Goal: Information Seeking & Learning: Learn about a topic

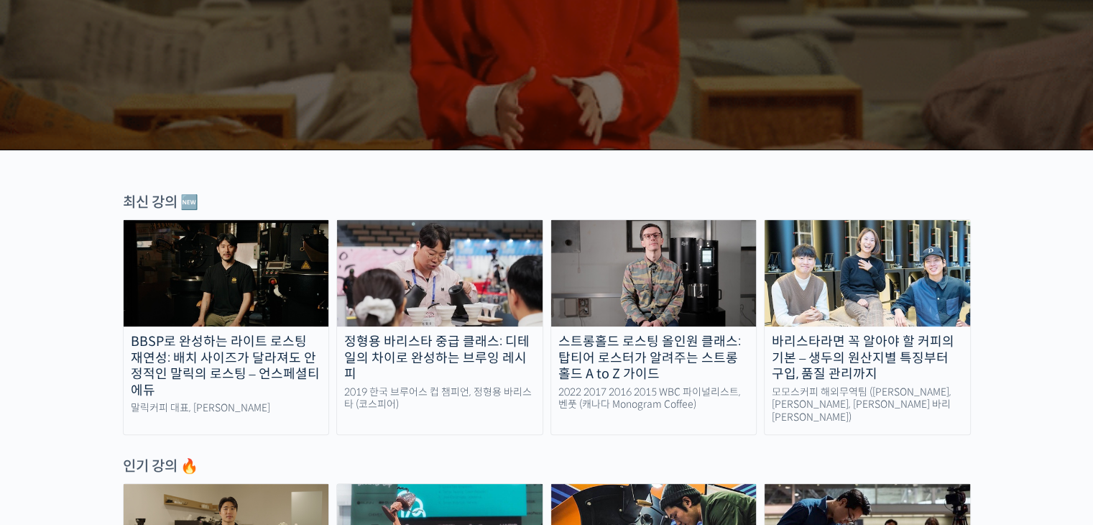
scroll to position [359, 0]
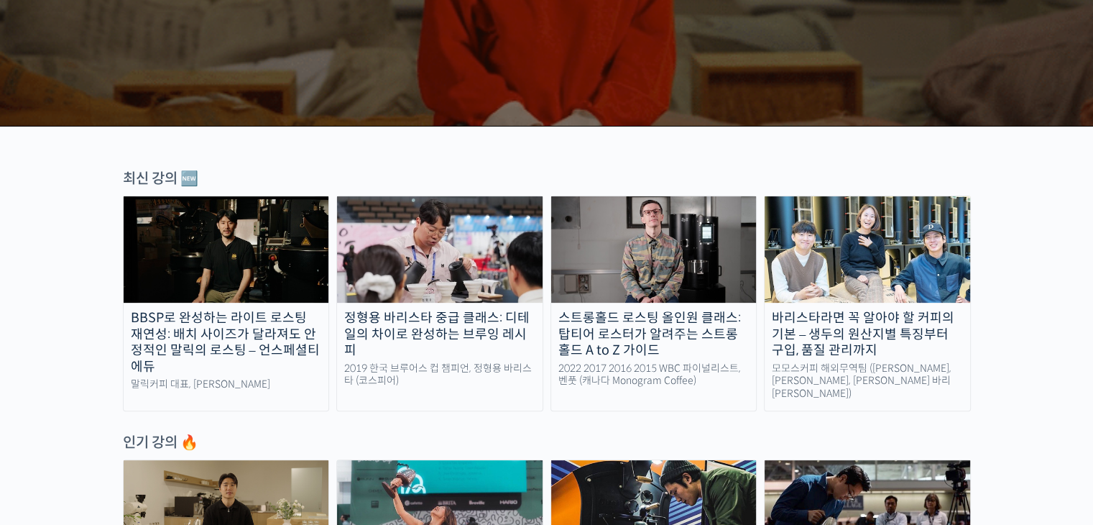
click at [822, 331] on div "바리스타라면 꼭 알아야 할 커피의 기본 – 생두의 원산지별 특징부터 구입, 품질 관리까지" at bounding box center [868, 334] width 206 height 49
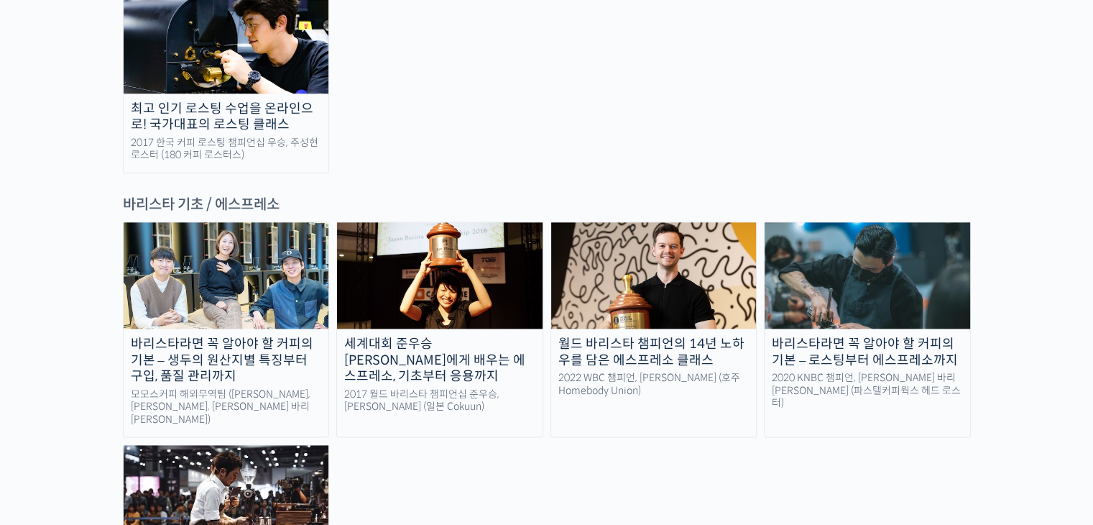
scroll to position [1869, 0]
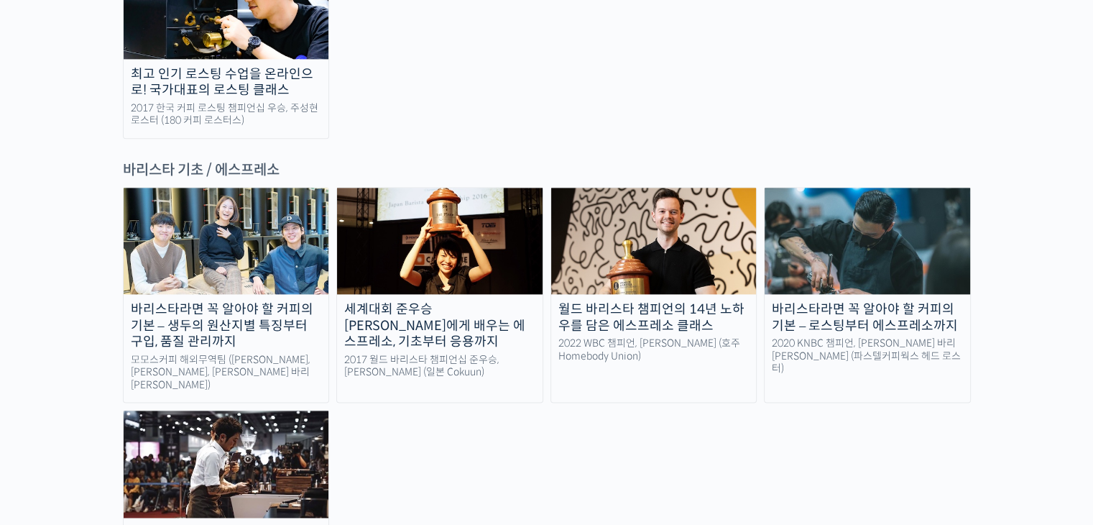
click at [257, 410] on img at bounding box center [227, 463] width 206 height 106
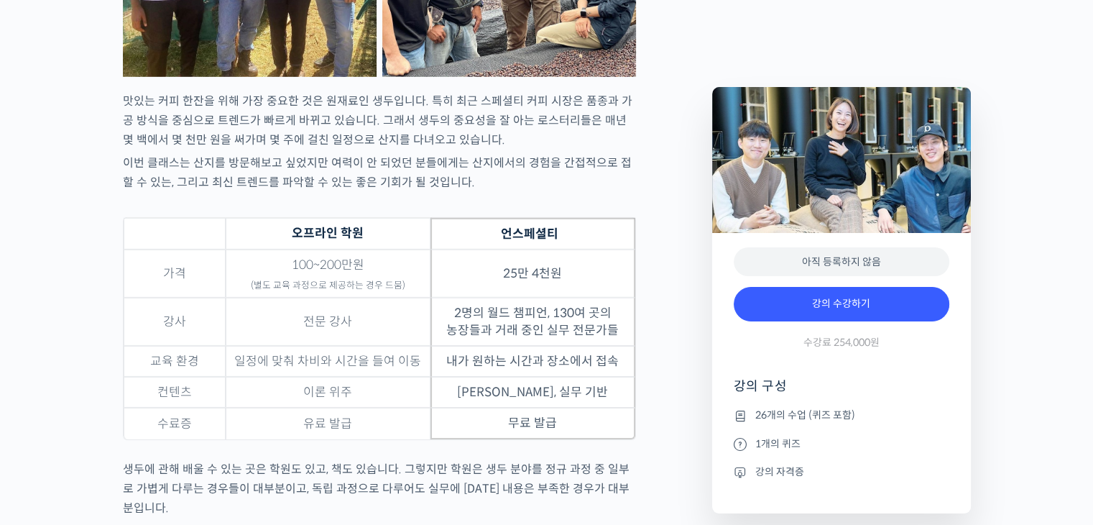
scroll to position [4528, 0]
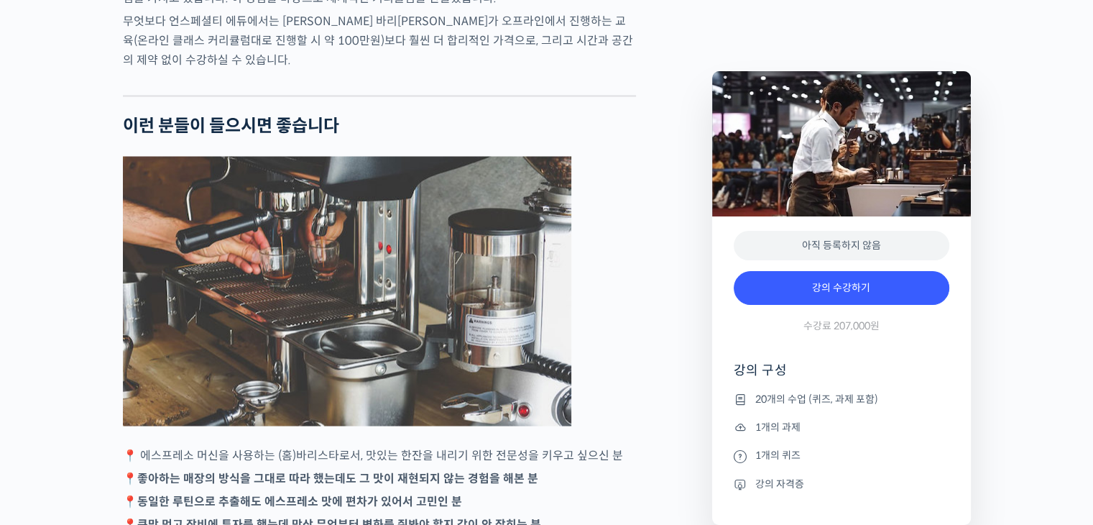
scroll to position [2659, 0]
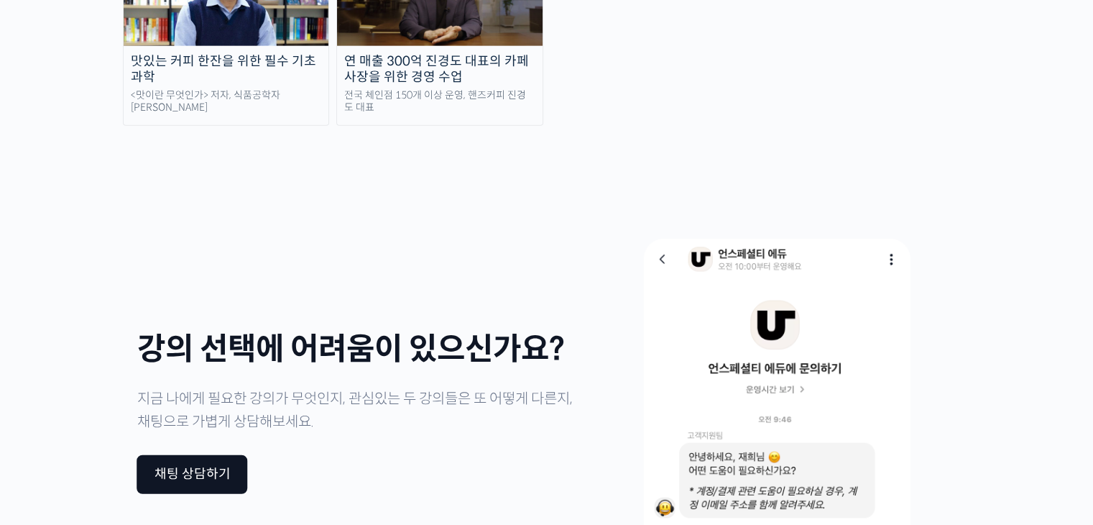
scroll to position [3525, 0]
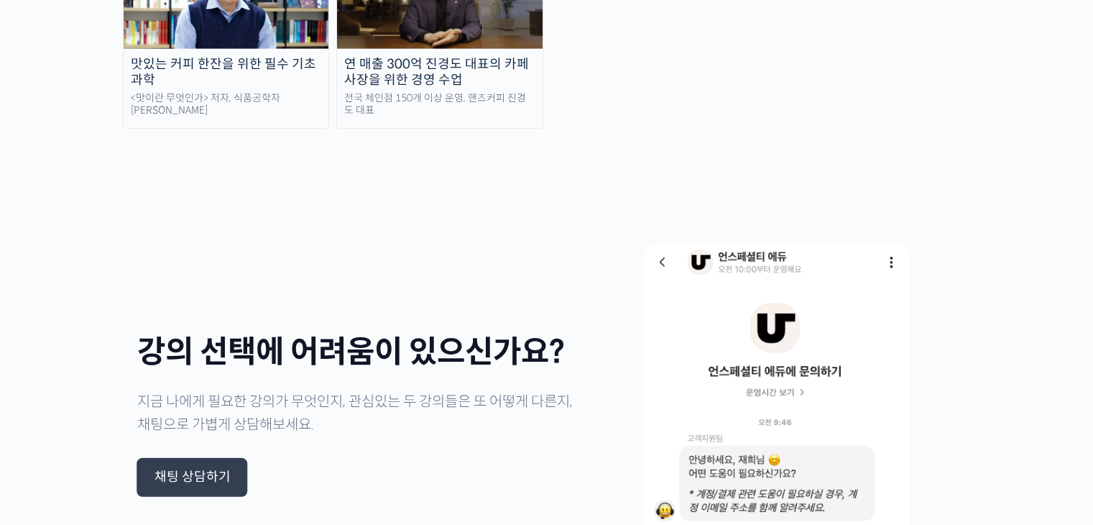
click at [213, 458] on div "채팅 상담하기" at bounding box center [192, 477] width 111 height 39
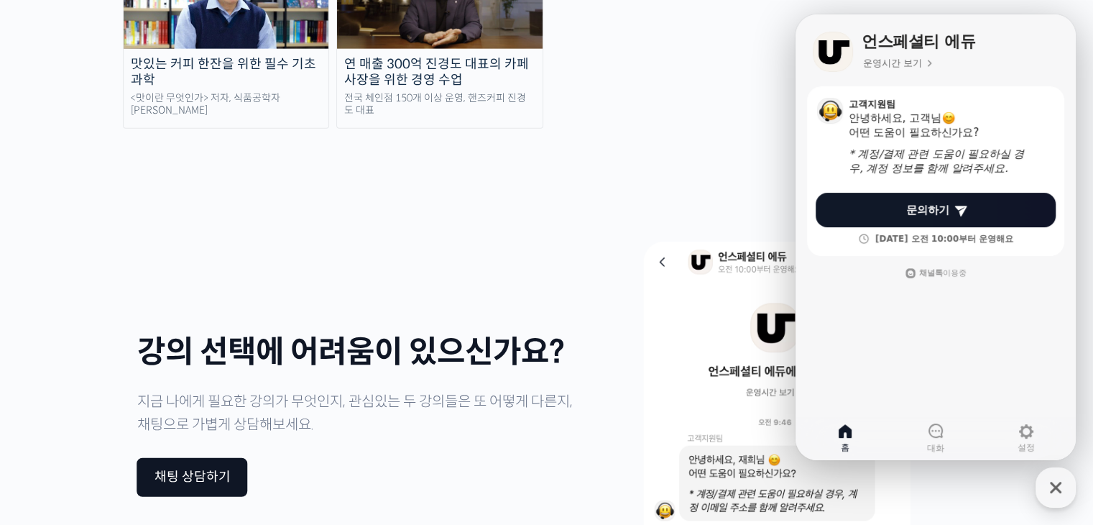
click at [638, 229] on img at bounding box center [776, 415] width 287 height 373
